Goal: Information Seeking & Learning: Learn about a topic

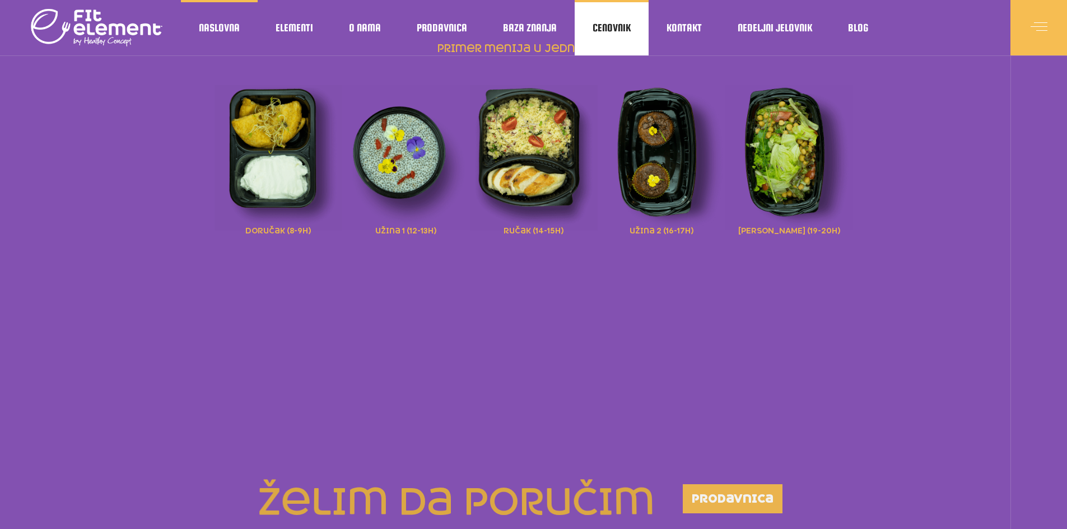
click at [622, 25] on span "Cenovnik" at bounding box center [612, 28] width 38 height 6
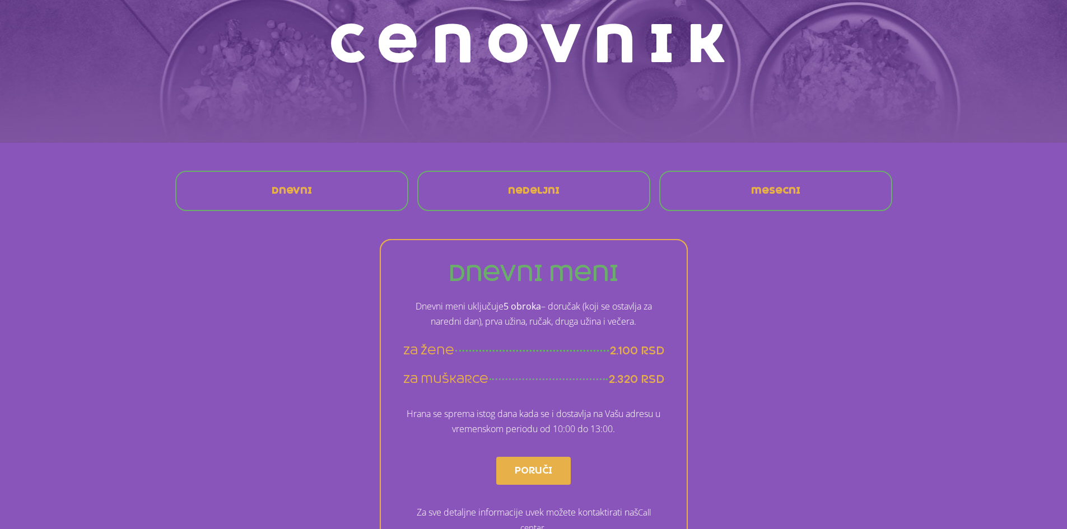
scroll to position [112, 0]
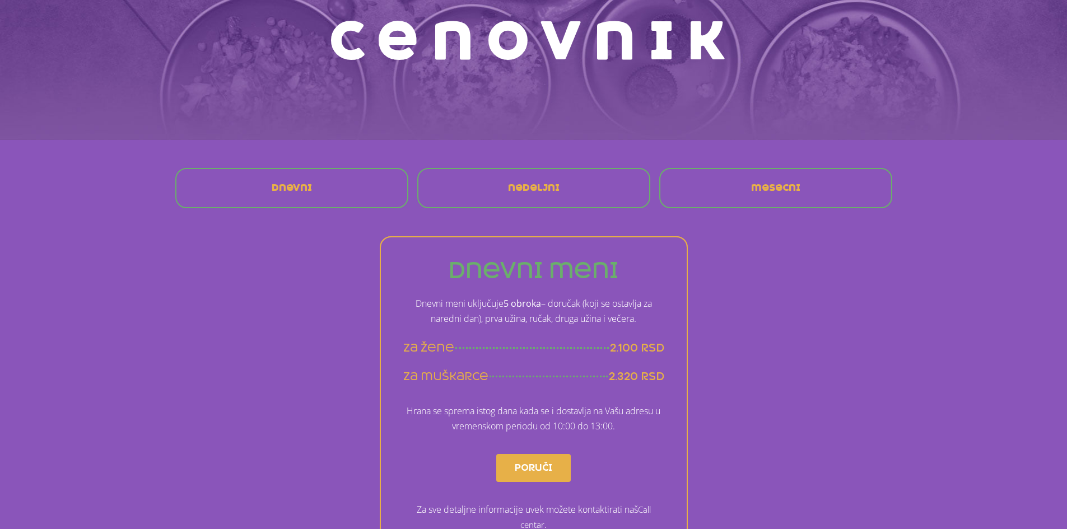
click at [813, 191] on div "mesecni" at bounding box center [776, 188] width 220 height 27
click at [742, 191] on link "mesecni" at bounding box center [775, 188] width 67 height 27
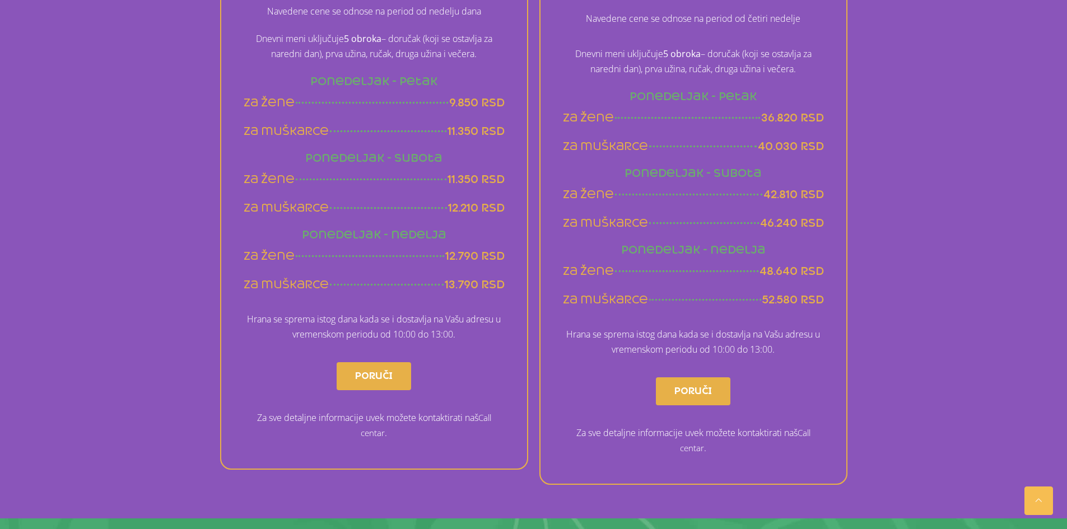
scroll to position [720, 0]
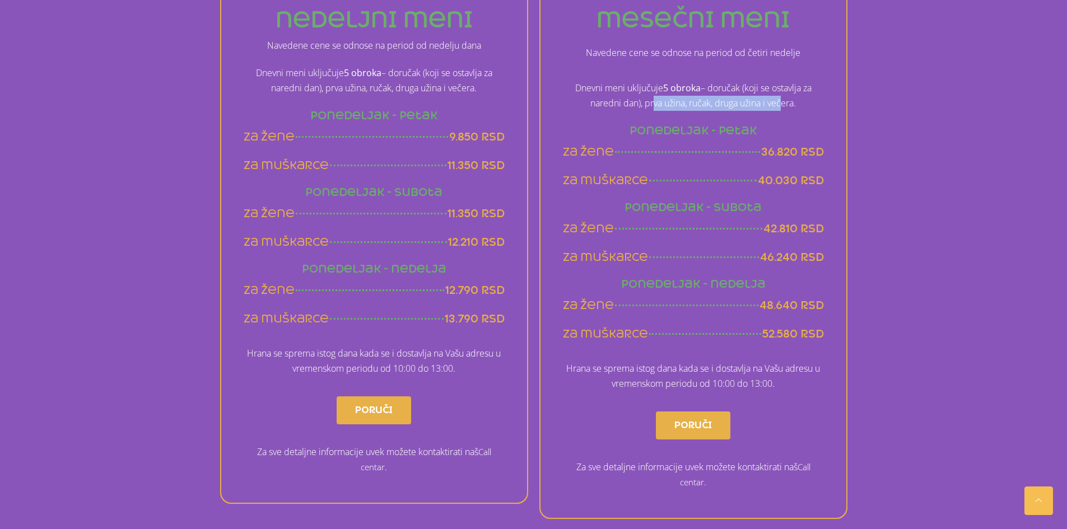
drag, startPoint x: 650, startPoint y: 104, endPoint x: 779, endPoint y: 110, distance: 129.0
click at [779, 110] on p "Dnevni meni uključuje 5 obroka – doručak (koji se ostavlja za naredni dan), prv…" at bounding box center [693, 96] width 261 height 30
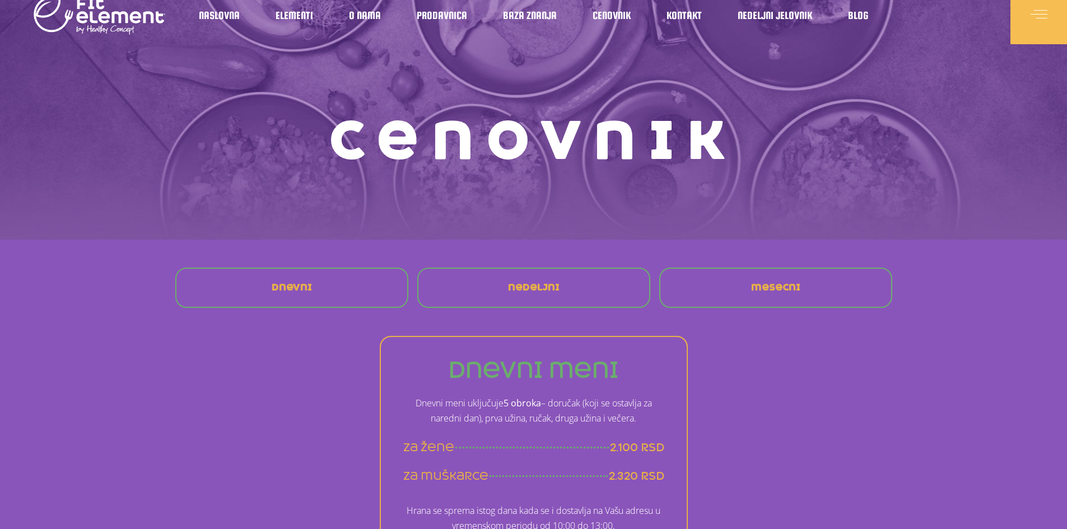
scroll to position [0, 0]
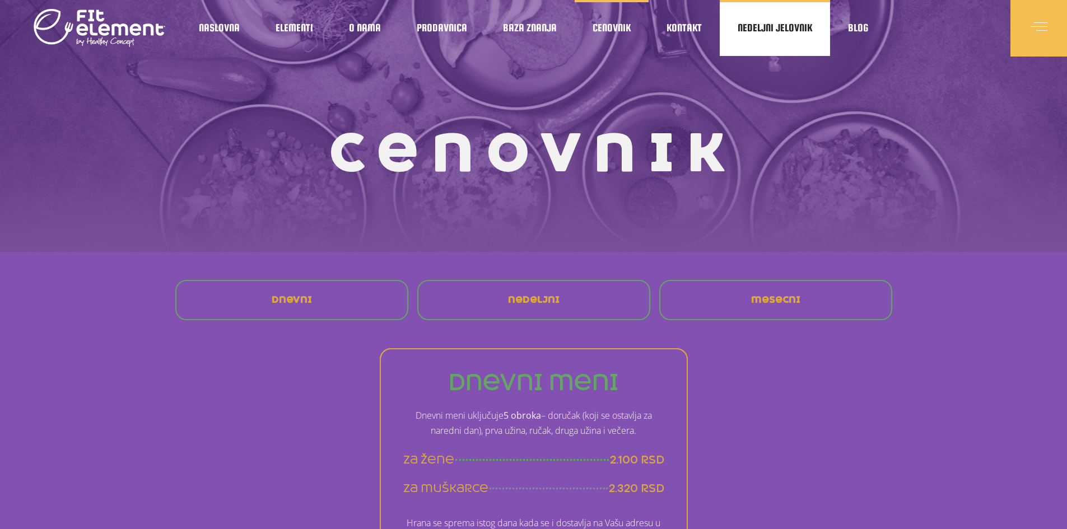
click at [774, 27] on span "Nedeljni jelovnik" at bounding box center [775, 28] width 74 height 6
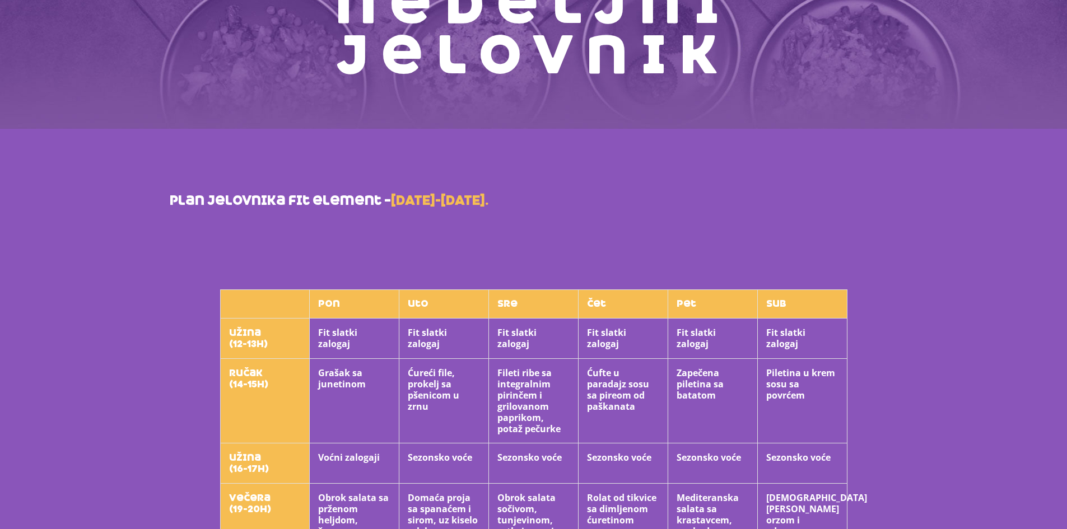
scroll to position [168, 0]
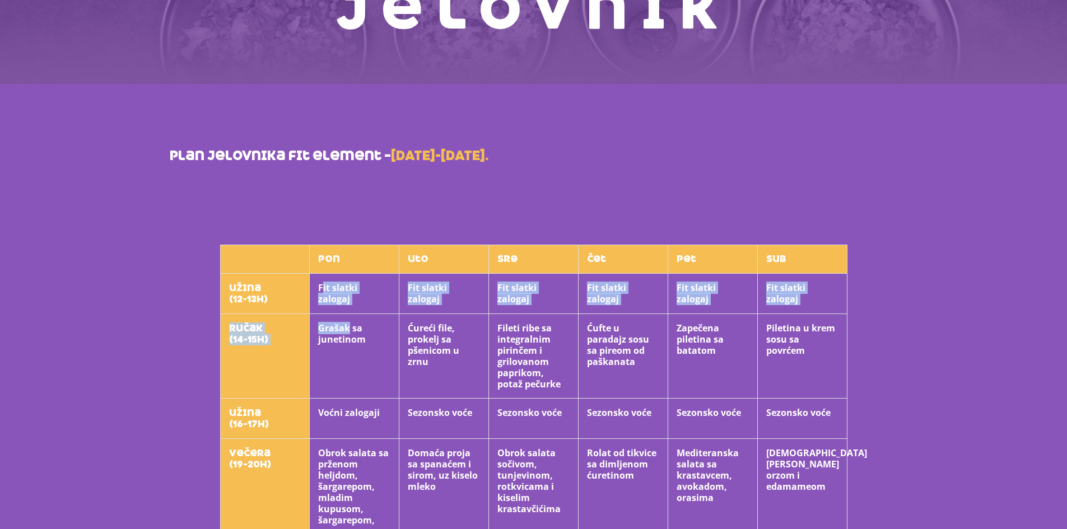
drag, startPoint x: 324, startPoint y: 289, endPoint x: 348, endPoint y: 326, distance: 44.1
click at [348, 326] on tbody "pon uto sre čet pet sub užina (12-13h) Fit slatki zalogaj Fit slatki zalogaj Fi…" at bounding box center [533, 443] width 627 height 397
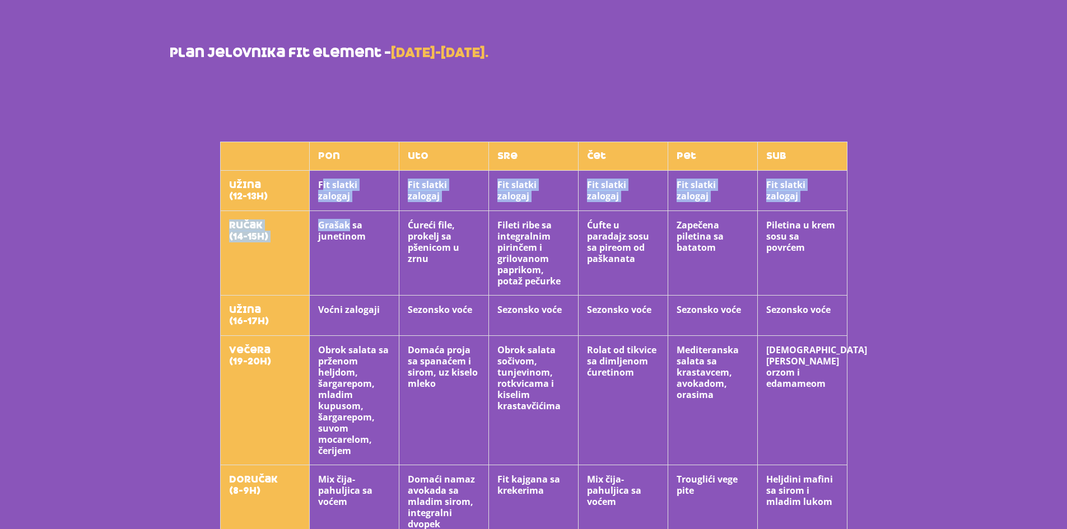
scroll to position [280, 0]
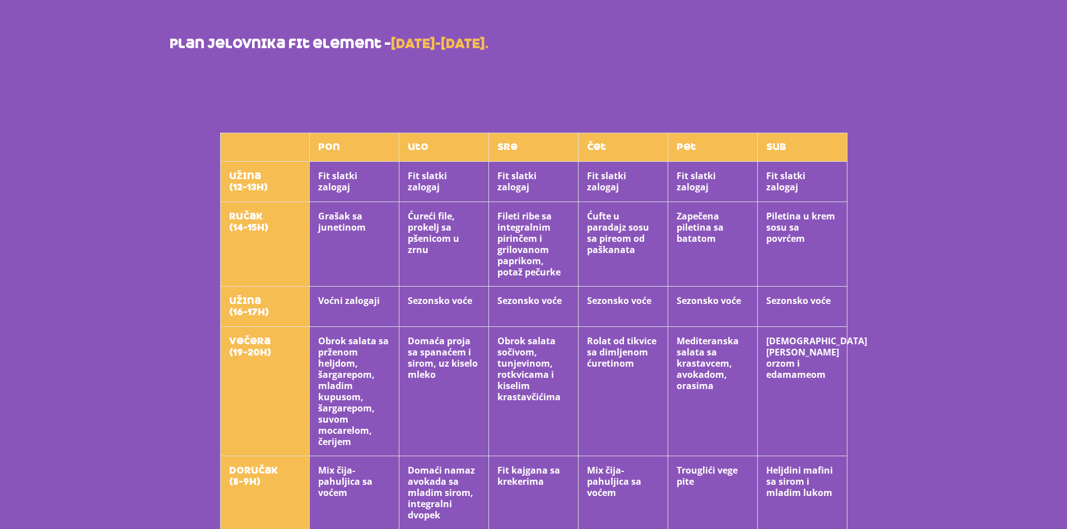
drag, startPoint x: 323, startPoint y: 297, endPoint x: 347, endPoint y: 316, distance: 30.4
click at [324, 297] on th "Voćni zalogaji" at bounding box center [355, 307] width 90 height 40
drag, startPoint x: 340, startPoint y: 339, endPoint x: 358, endPoint y: 445, distance: 107.4
click at [358, 445] on th "Obrok salata sa prženom heljdom, šargarepom, mladim kupusom, šargarepom, suvom …" at bounding box center [355, 391] width 90 height 129
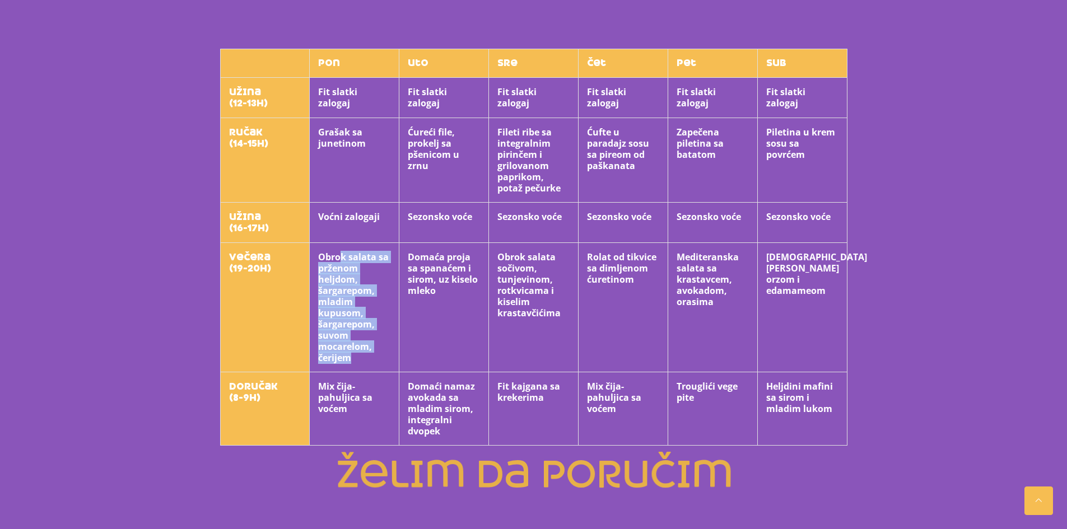
scroll to position [392, 0]
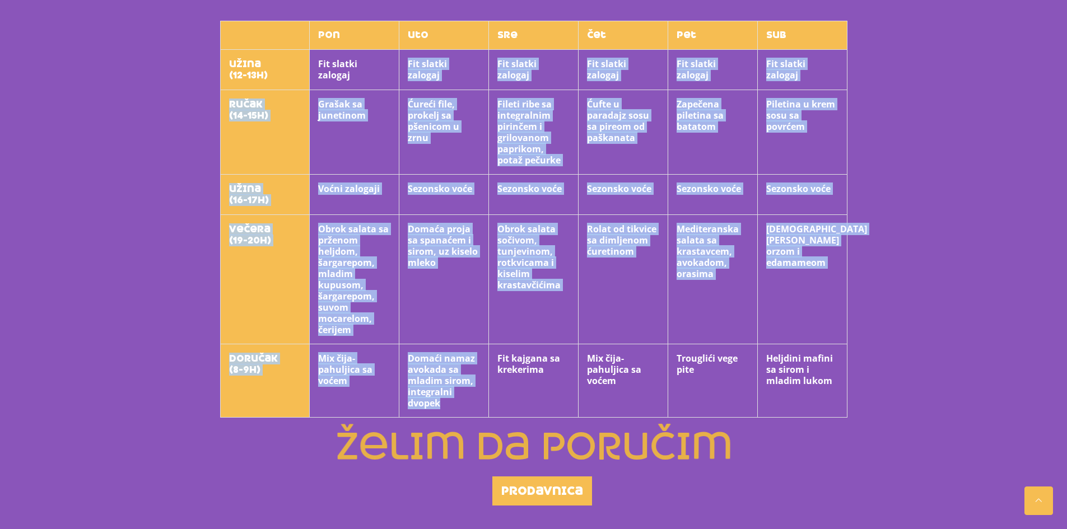
drag, startPoint x: 410, startPoint y: 59, endPoint x: 443, endPoint y: 395, distance: 337.7
click at [464, 404] on tbody "pon uto sre čet pet sub užina (12-13h) Fit slatki zalogaj Fit slatki zalogaj Fi…" at bounding box center [533, 219] width 627 height 397
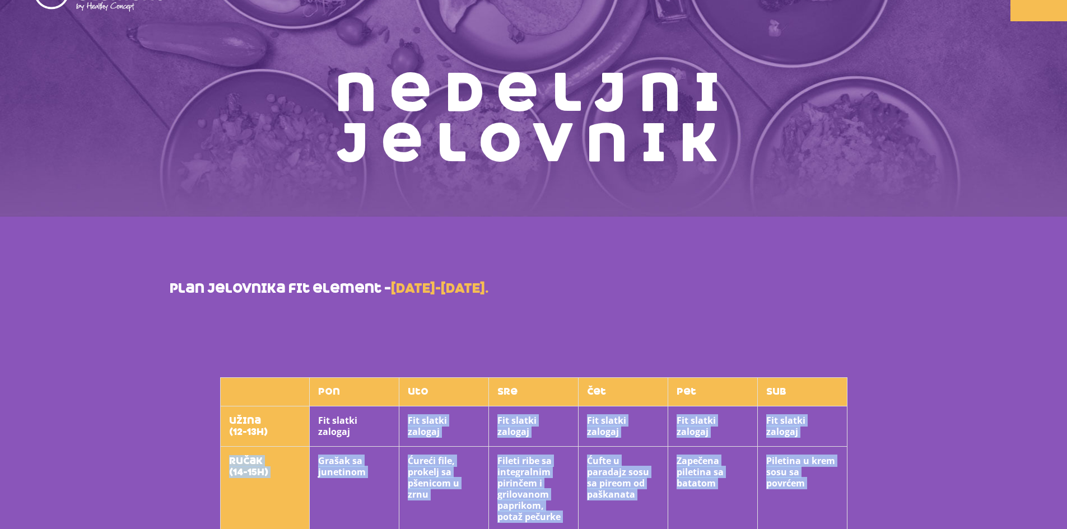
scroll to position [1, 0]
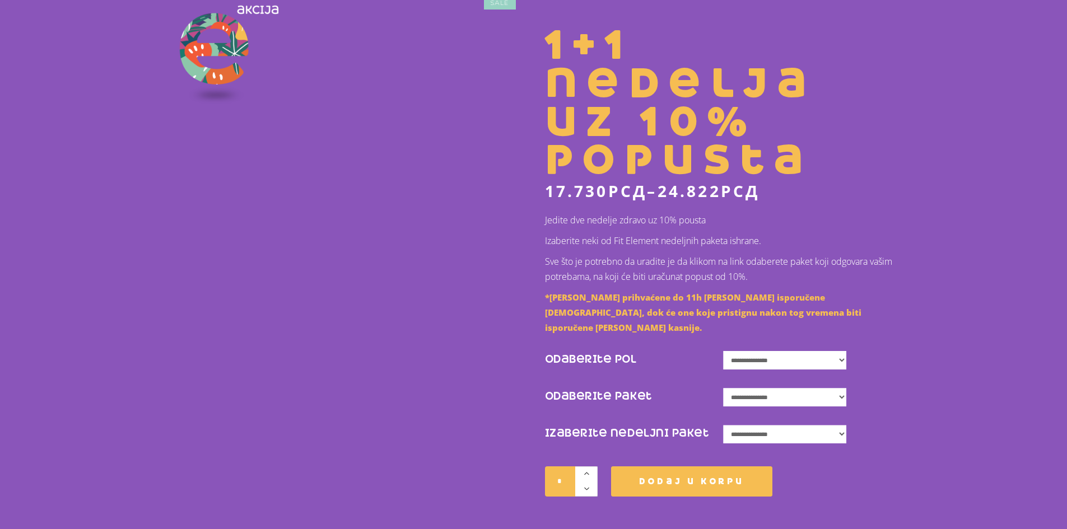
scroll to position [336, 0]
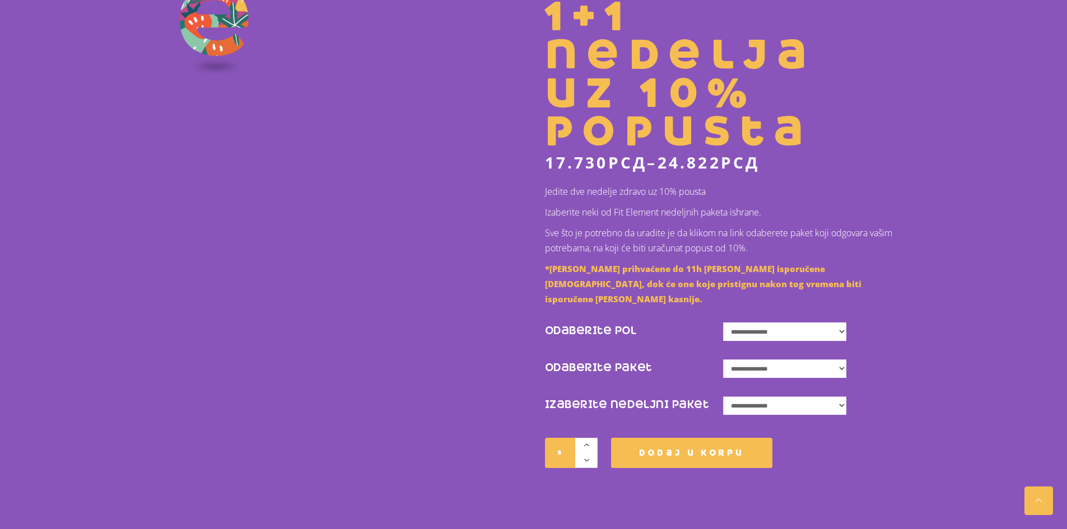
click at [766, 360] on select "**********" at bounding box center [784, 369] width 123 height 18
click at [931, 335] on div "**********" at bounding box center [533, 281] width 1067 height 1234
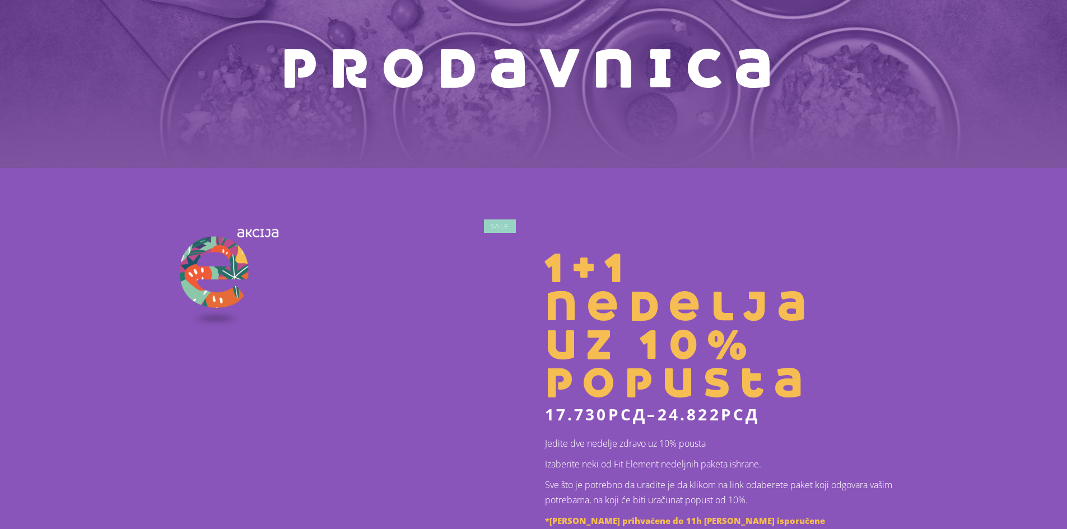
scroll to position [0, 0]
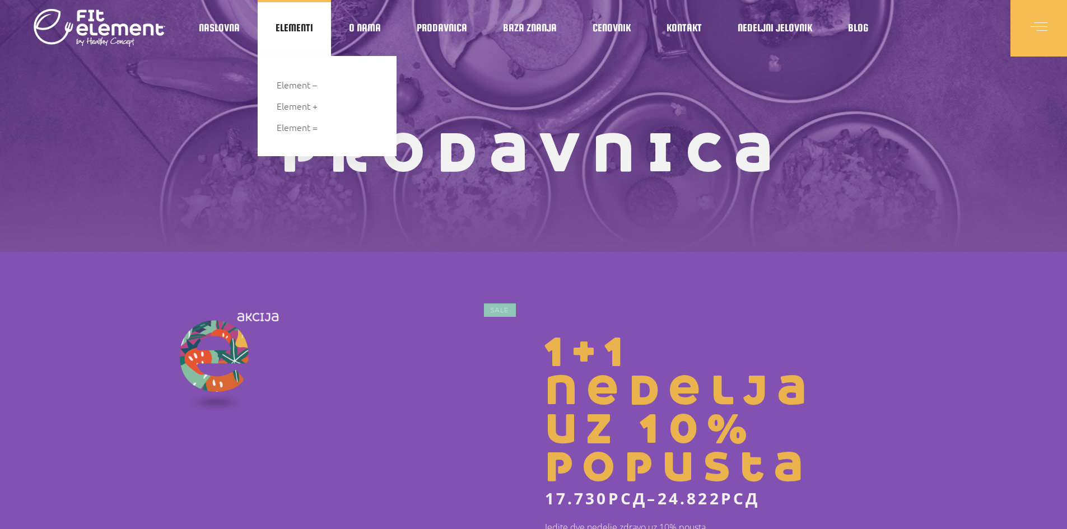
click at [302, 28] on span "Elementi" at bounding box center [295, 28] width 38 height 6
click at [298, 85] on span "Element –" at bounding box center [308, 84] width 40 height 15
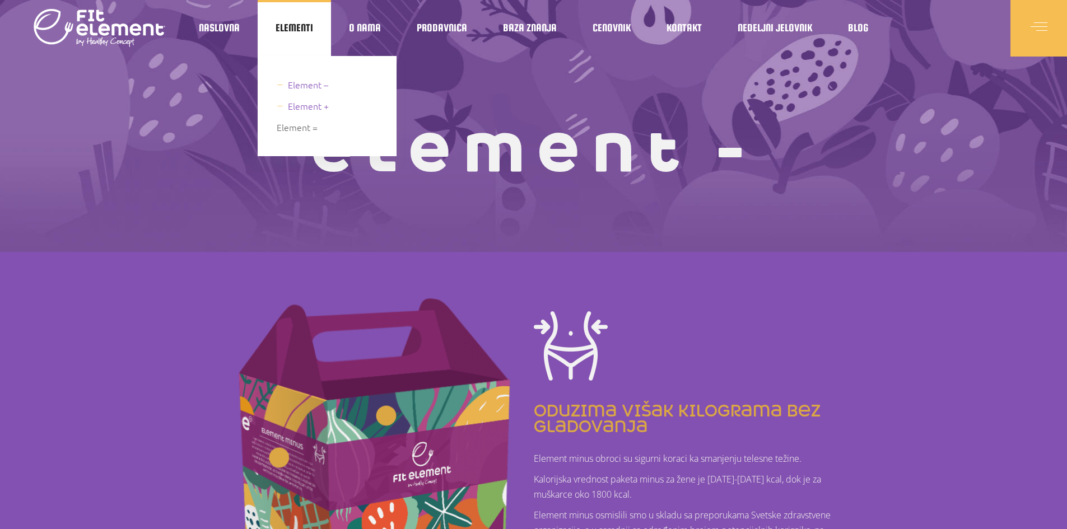
click at [303, 105] on span "Element +" at bounding box center [308, 106] width 41 height 15
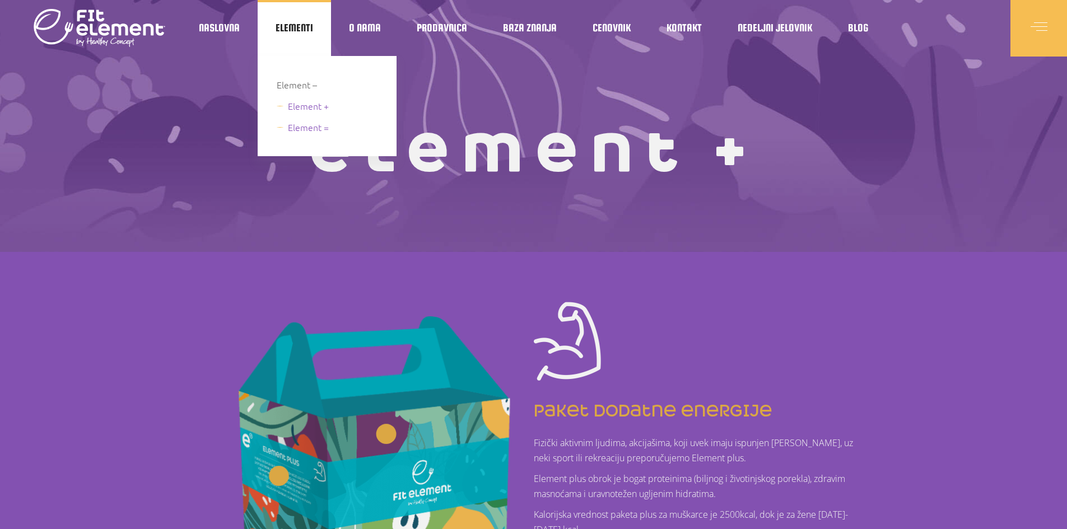
click at [318, 129] on span "Element =" at bounding box center [308, 127] width 41 height 15
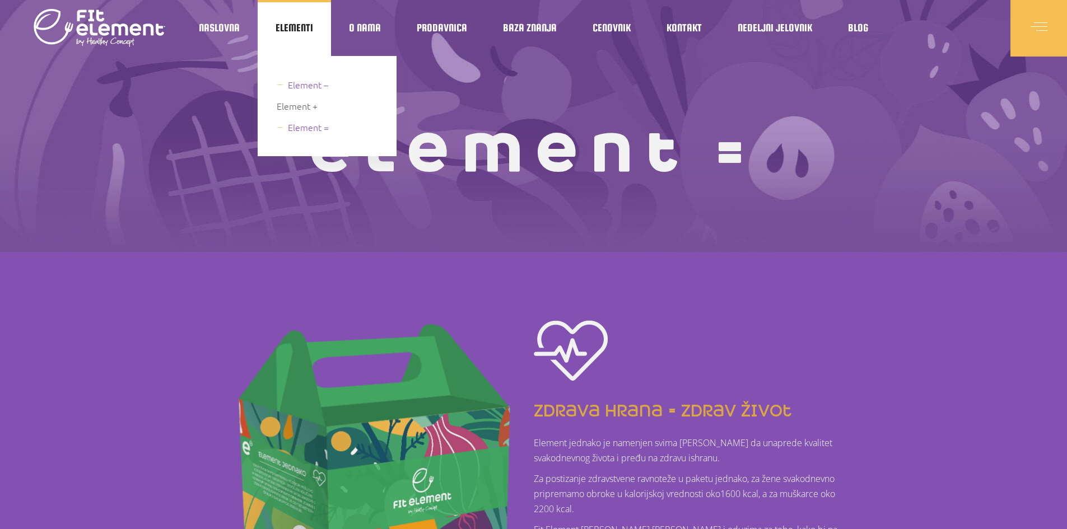
click at [302, 86] on span "Element –" at bounding box center [308, 84] width 40 height 15
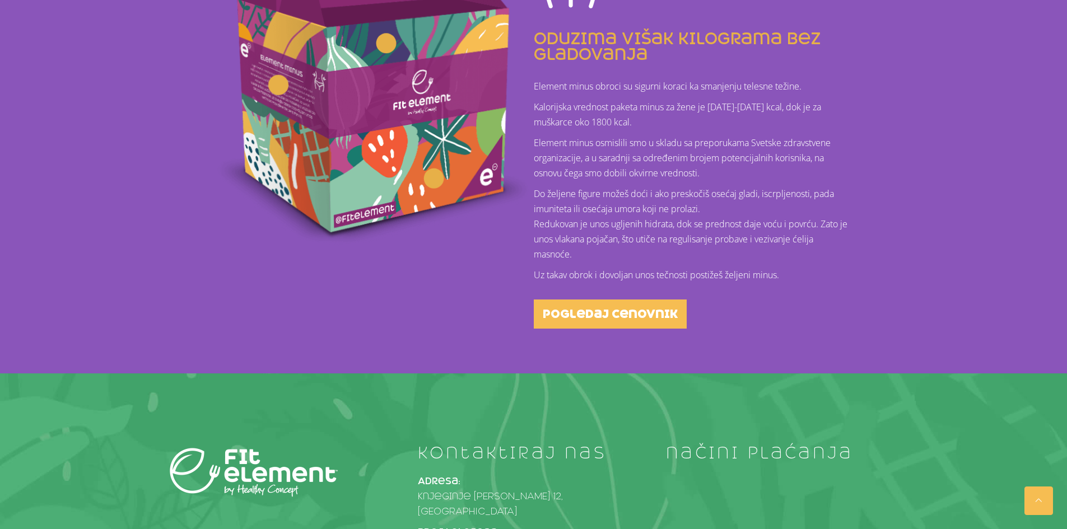
scroll to position [392, 0]
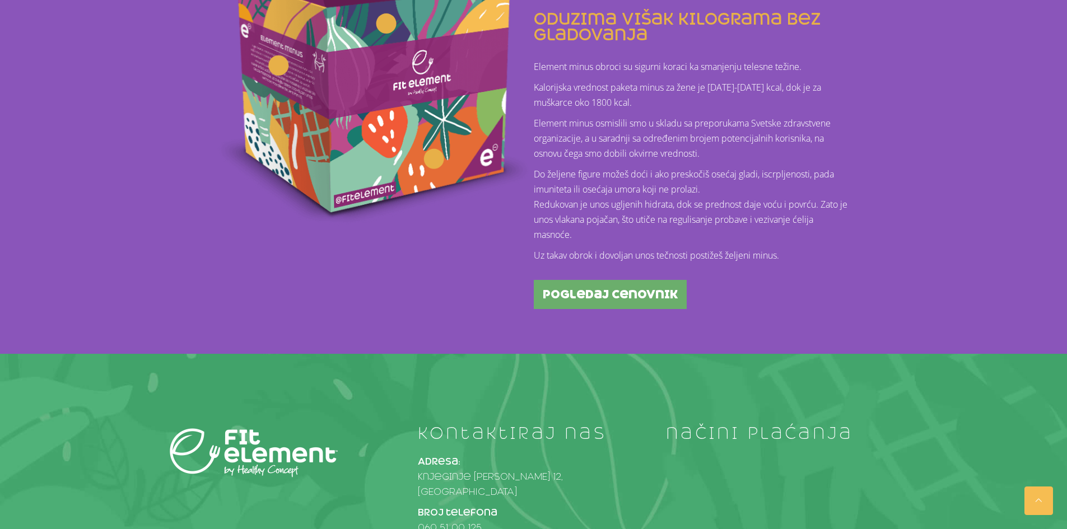
click at [640, 299] on span "pogledaj cenovnik" at bounding box center [610, 294] width 135 height 11
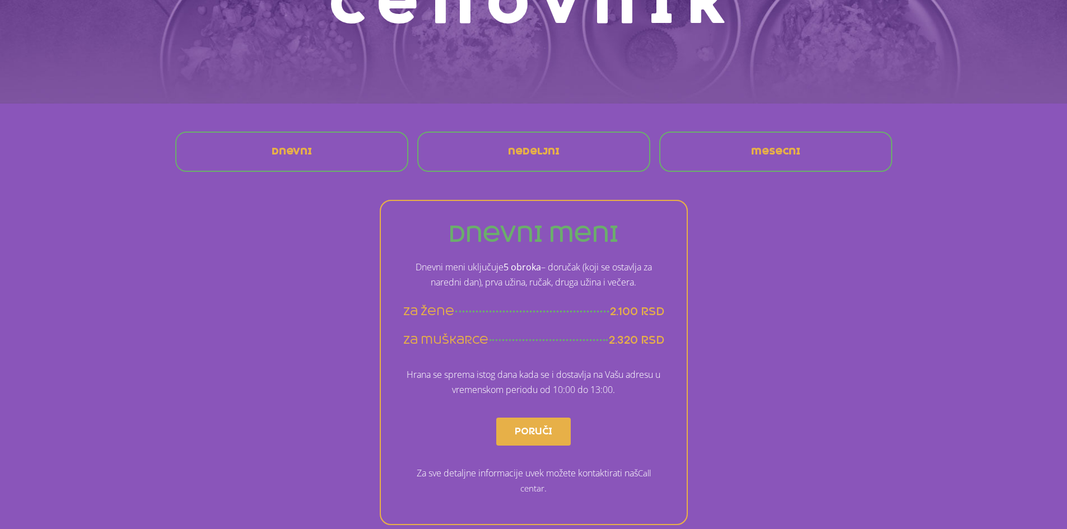
scroll to position [168, 0]
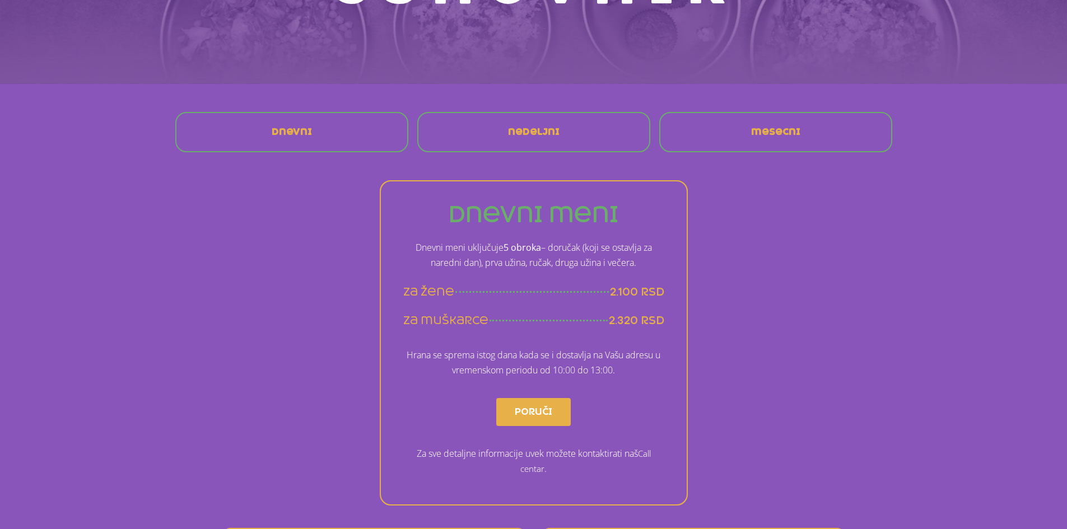
drag, startPoint x: 425, startPoint y: 249, endPoint x: 651, endPoint y: 265, distance: 226.3
click at [651, 265] on p "Dnevni meni uključuje 5 obroka – doručak (koji se ostavlja za naredni [PERSON_N…" at bounding box center [533, 255] width 261 height 30
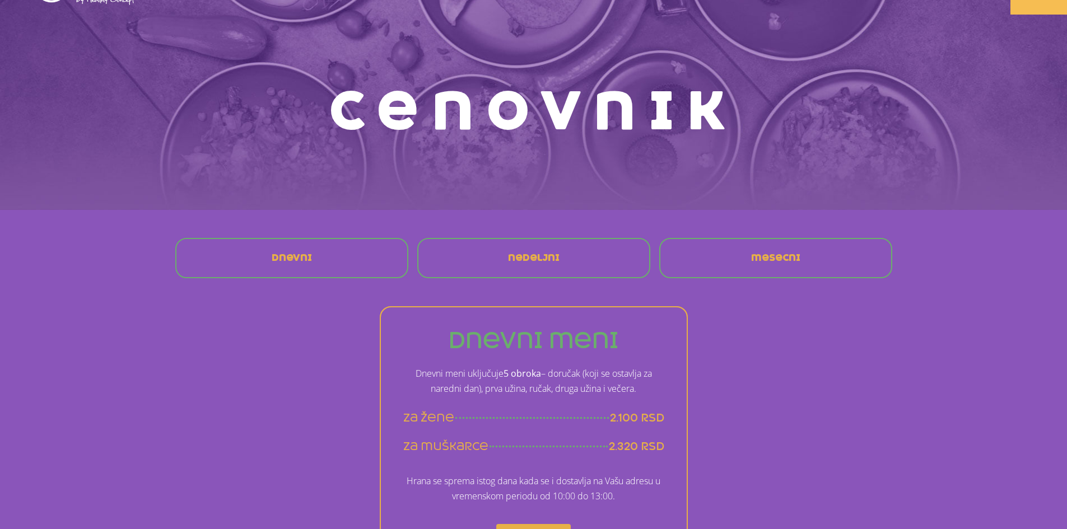
scroll to position [0, 0]
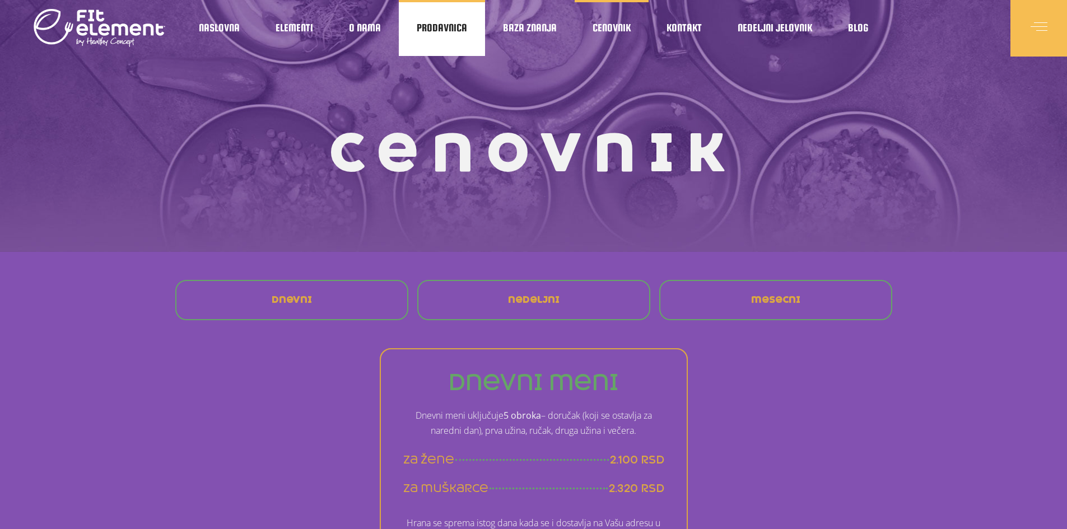
click at [462, 25] on span "Prodavnica" at bounding box center [442, 28] width 50 height 6
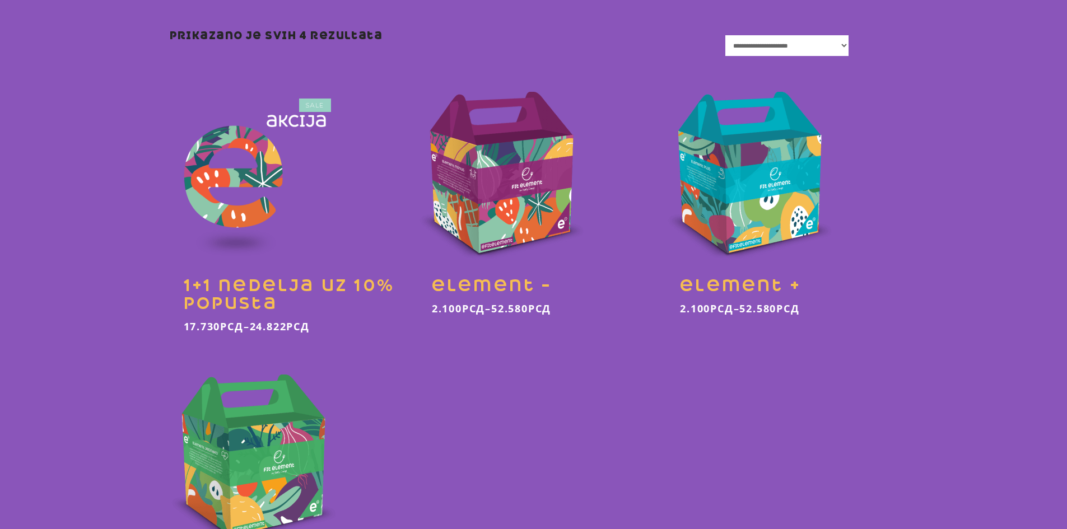
scroll to position [280, 0]
